Goal: Communication & Community: Connect with others

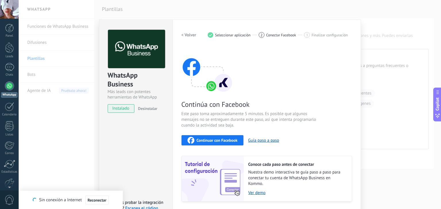
scroll to position [18, 0]
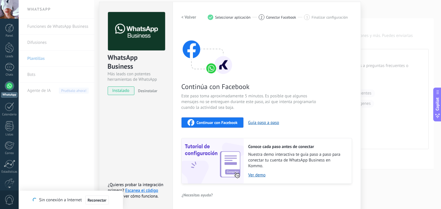
click at [205, 122] on span "Continuar con Facebook" at bounding box center [217, 123] width 41 height 4
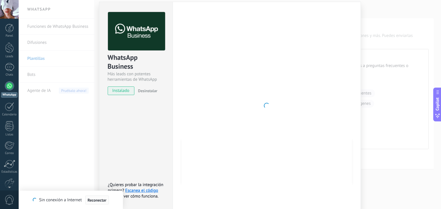
click at [98, 199] on span "Reconectar" at bounding box center [97, 201] width 19 height 4
click at [243, 144] on div at bounding box center [266, 106] width 170 height 188
click at [402, 61] on div "WhatsApp Business Más leads con potentes herramientas de WhatsApp instalado Des…" at bounding box center [230, 104] width 422 height 209
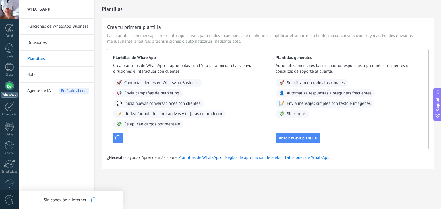
click at [11, 88] on div at bounding box center [9, 85] width 9 height 9
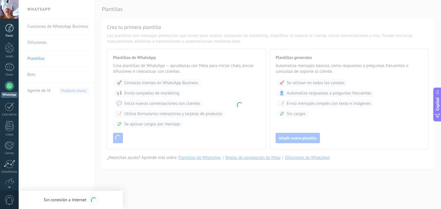
click at [11, 28] on div at bounding box center [9, 28] width 9 height 9
